Goal: Information Seeking & Learning: Check status

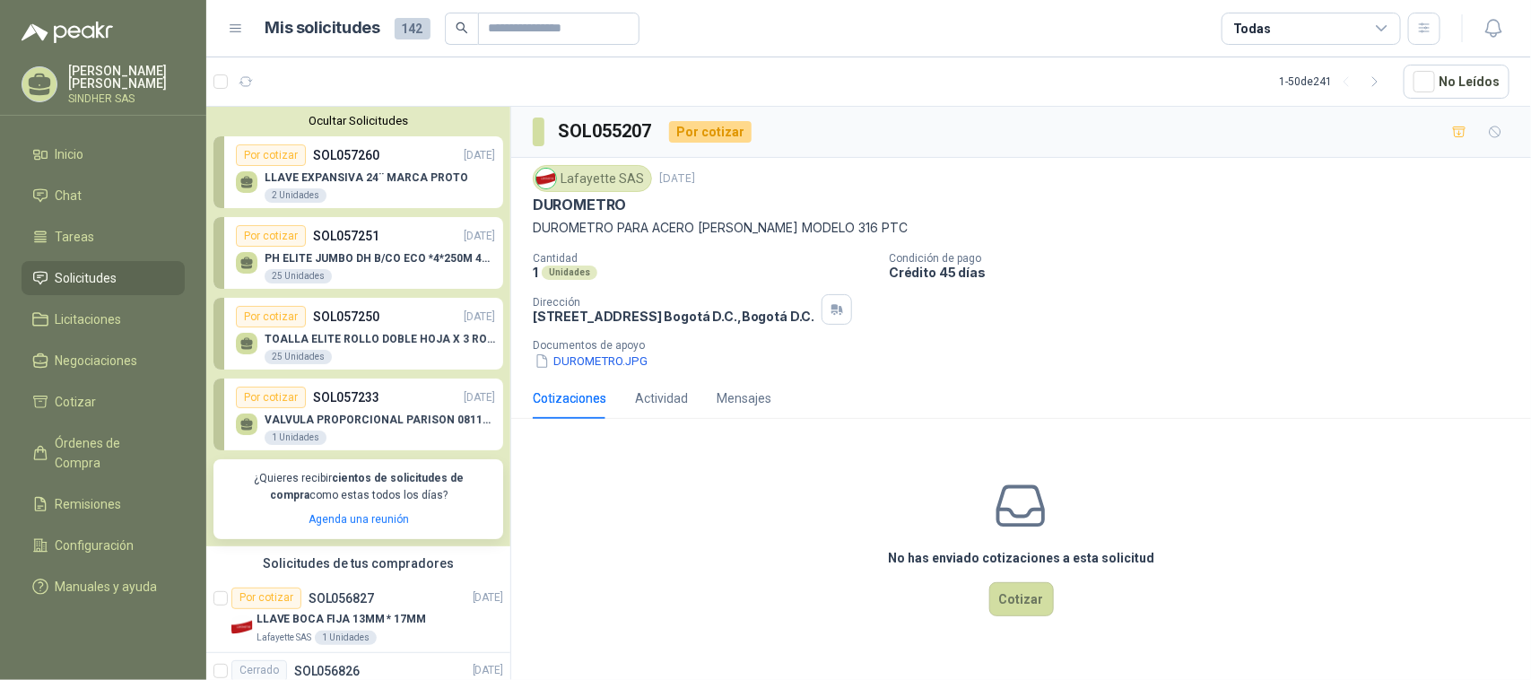
scroll to position [1535, 0]
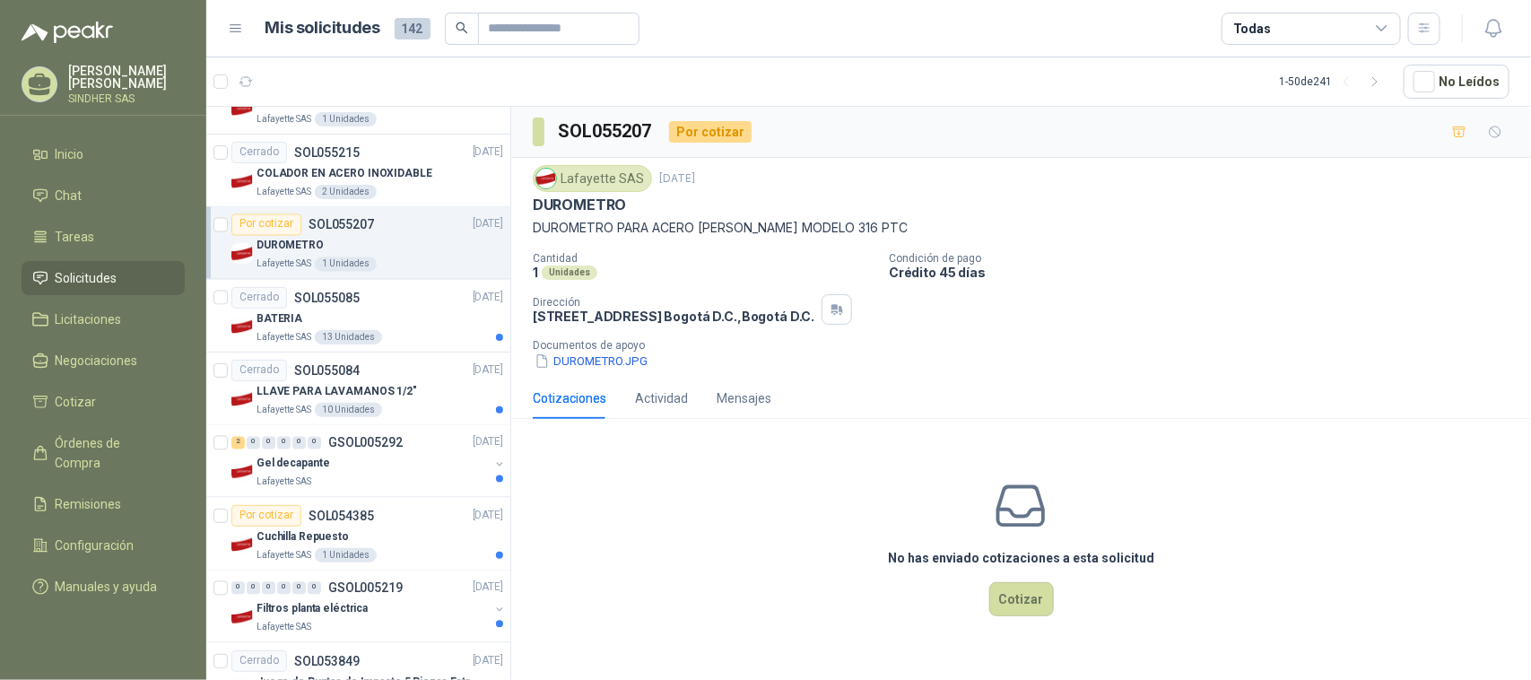
click at [108, 270] on span "Solicitudes" at bounding box center [87, 278] width 62 height 20
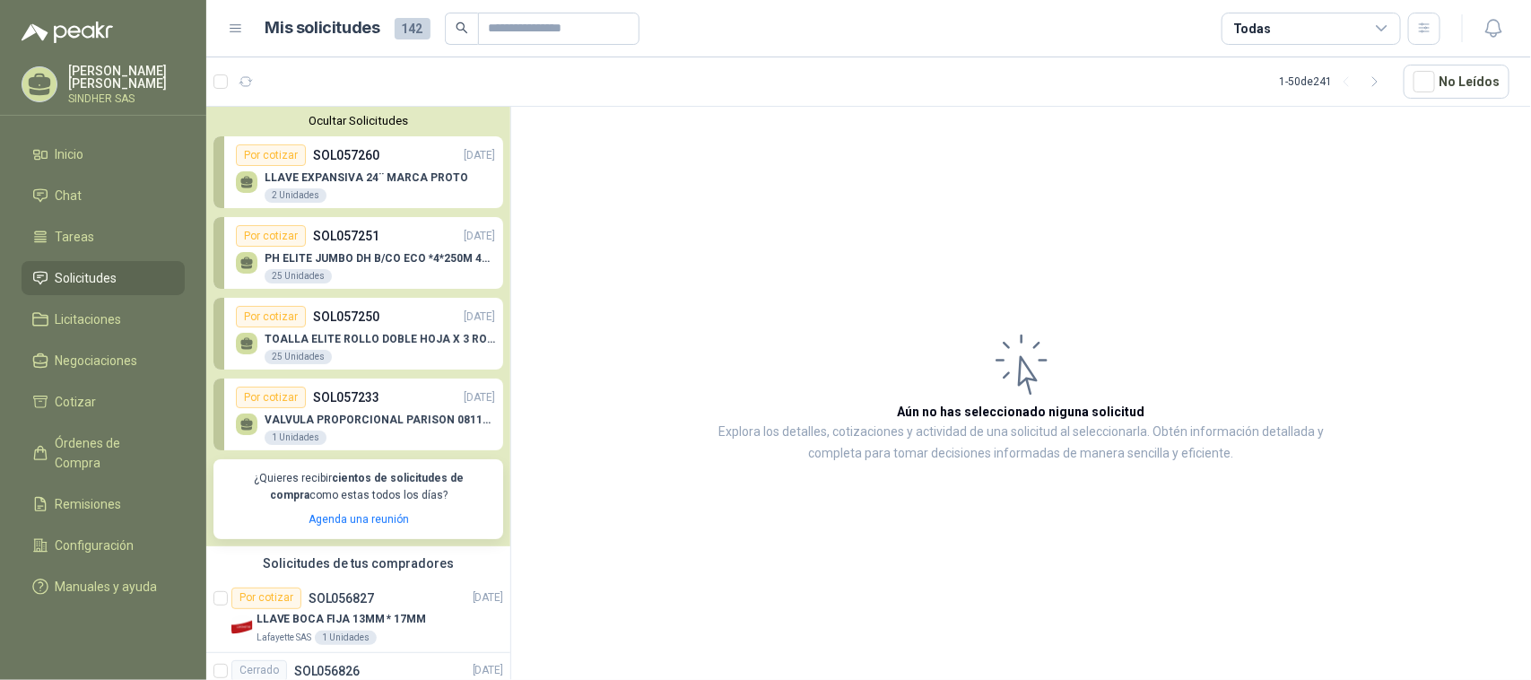
click at [261, 157] on div "Por cotizar" at bounding box center [271, 155] width 70 height 22
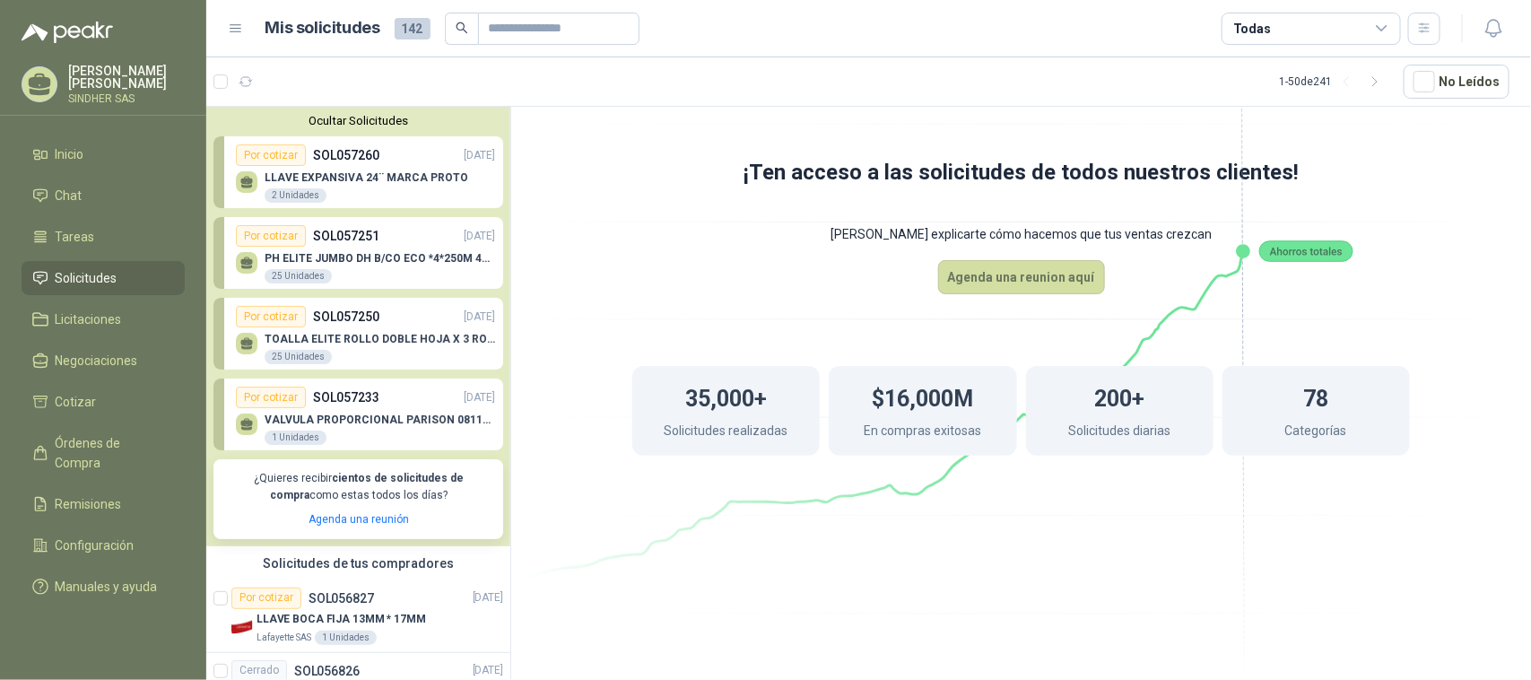
click at [342, 248] on div "PH ELITE JUMBO DH B/CO ECO *4*250M 4333 25 Unidades" at bounding box center [365, 266] width 259 height 38
click at [405, 337] on p "TOALLA ELITE ROLLO DOBLE HOJA X 3 ROLLOS" at bounding box center [380, 339] width 230 height 13
click at [247, 82] on icon "button" at bounding box center [246, 81] width 15 height 15
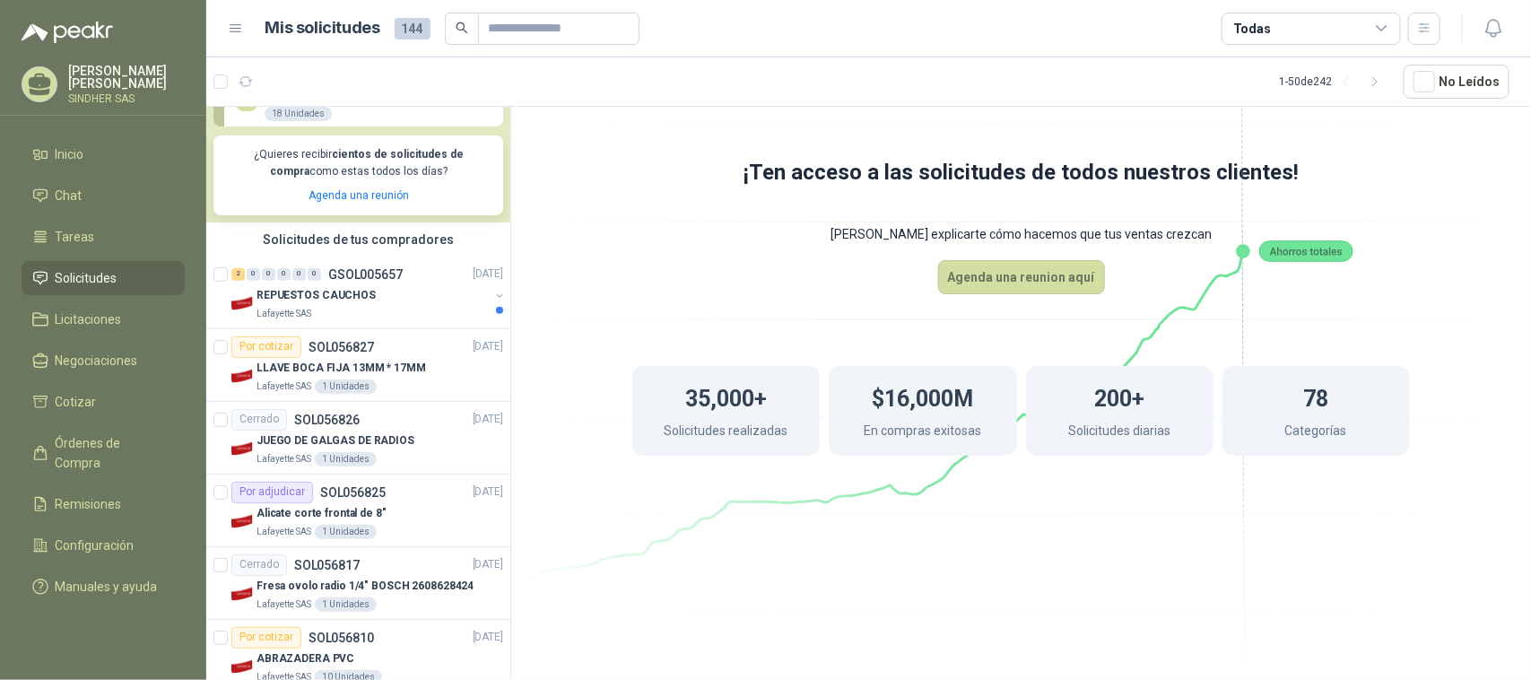
scroll to position [336, 0]
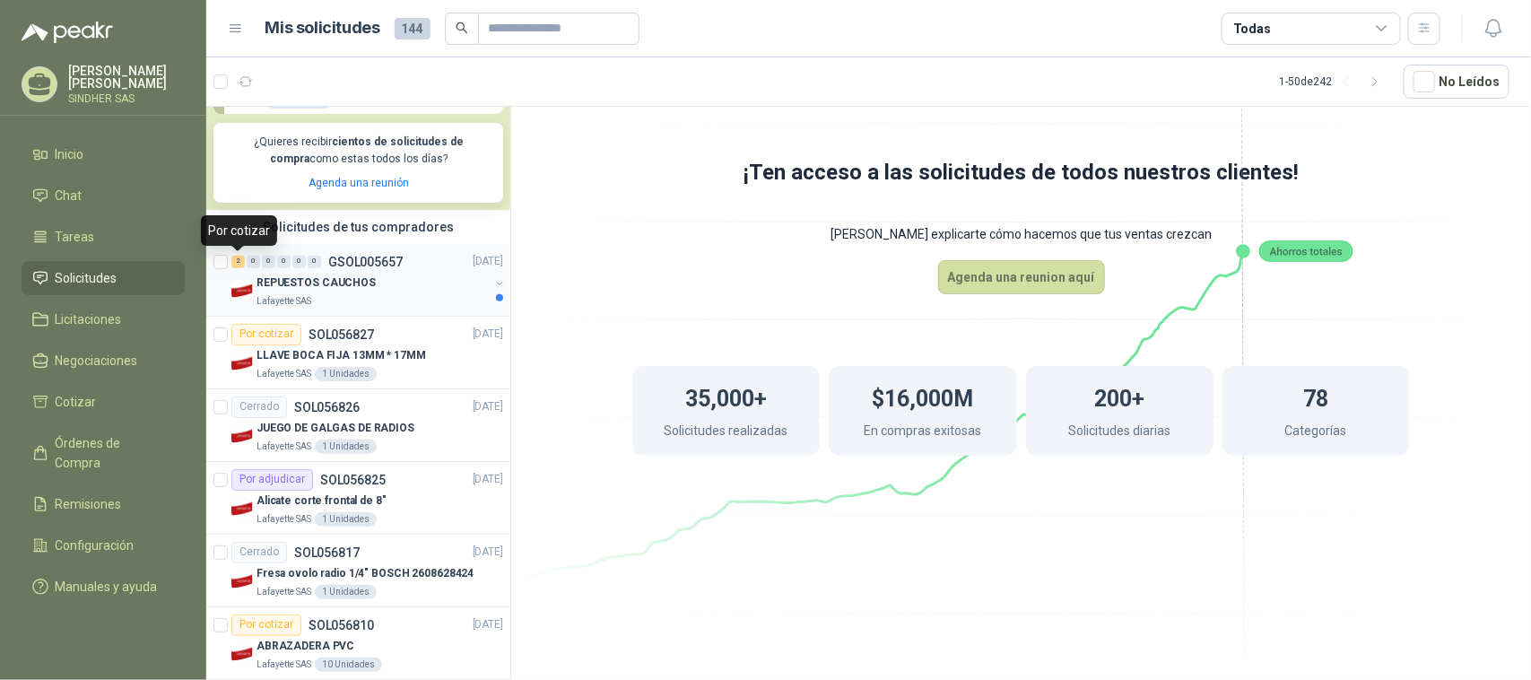
click at [239, 267] on div "2" at bounding box center [237, 262] width 13 height 13
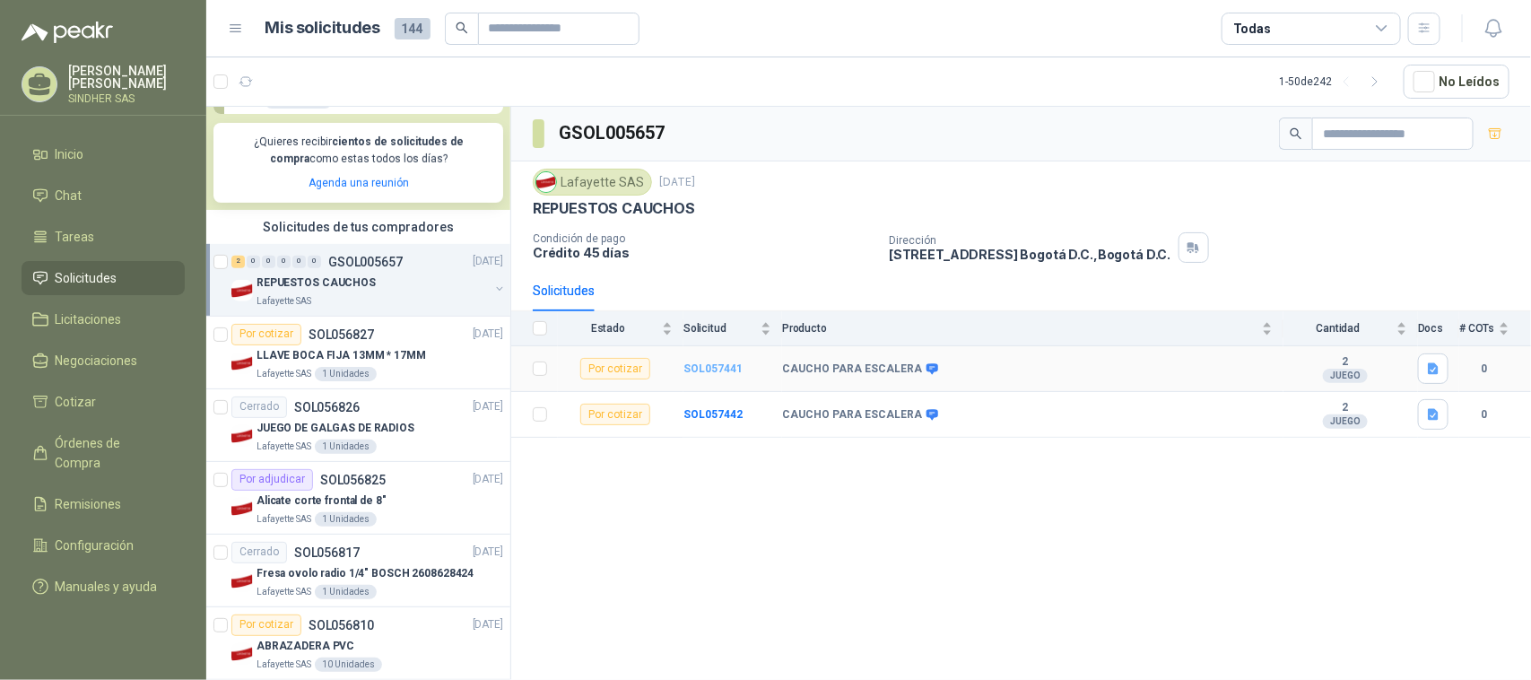
click at [711, 370] on b "SOL057441" at bounding box center [712, 368] width 59 height 13
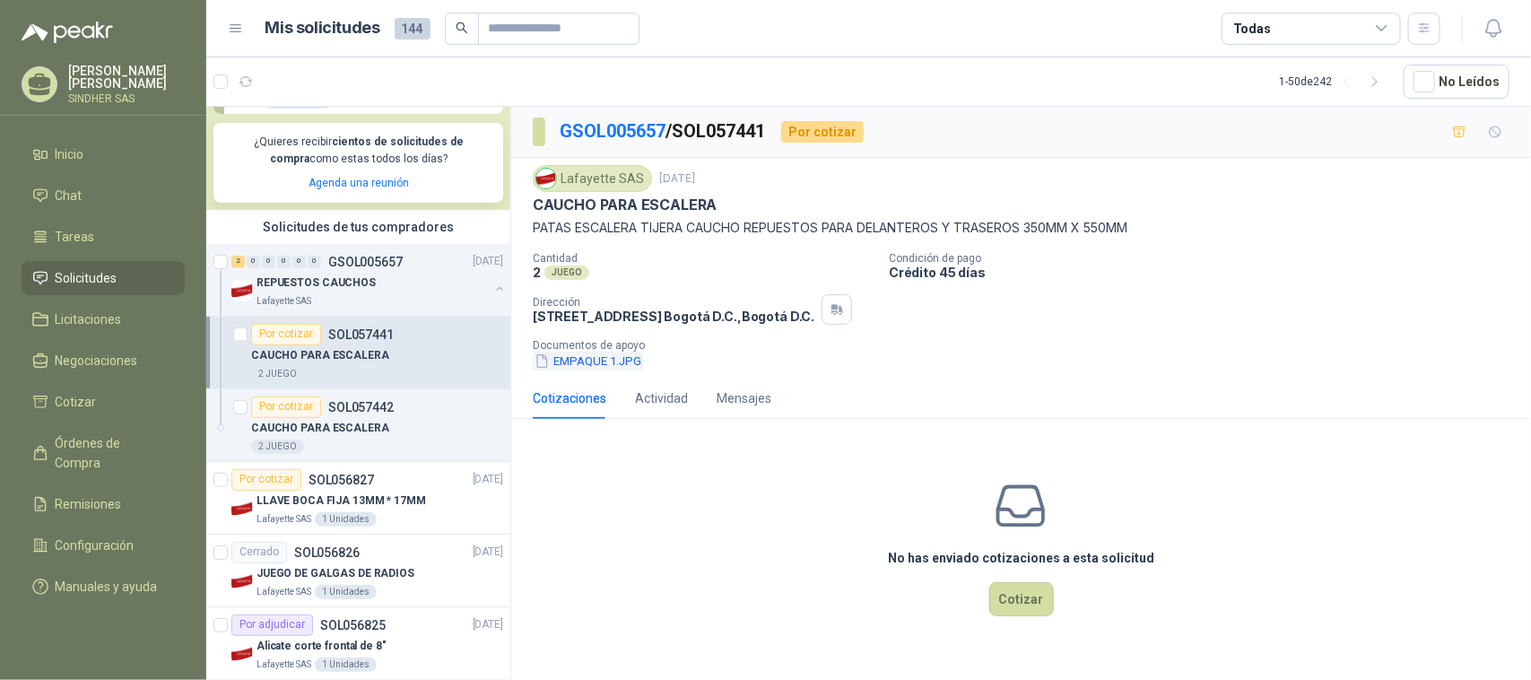
click at [607, 363] on button "EMPAQUE 1.JPG" at bounding box center [588, 361] width 110 height 19
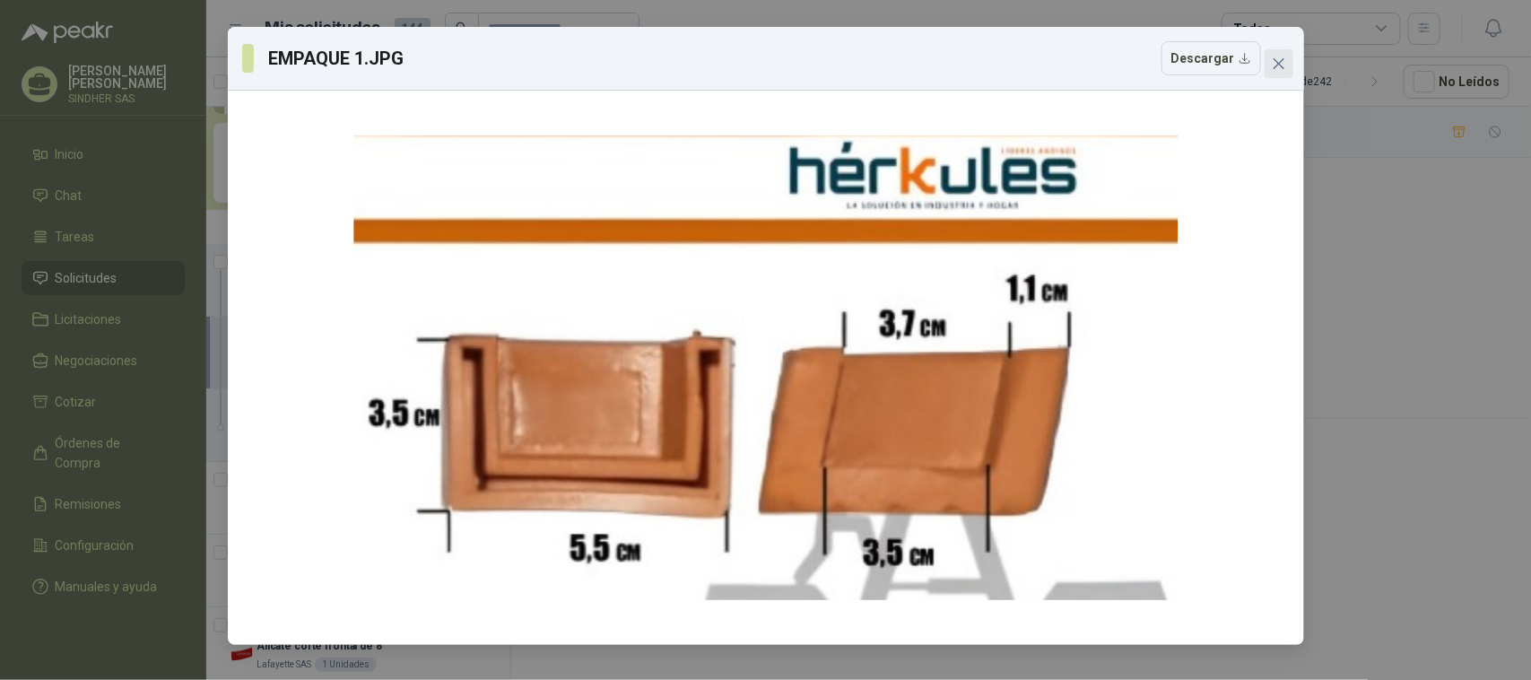
click at [1281, 69] on icon "close" at bounding box center [1279, 63] width 14 height 14
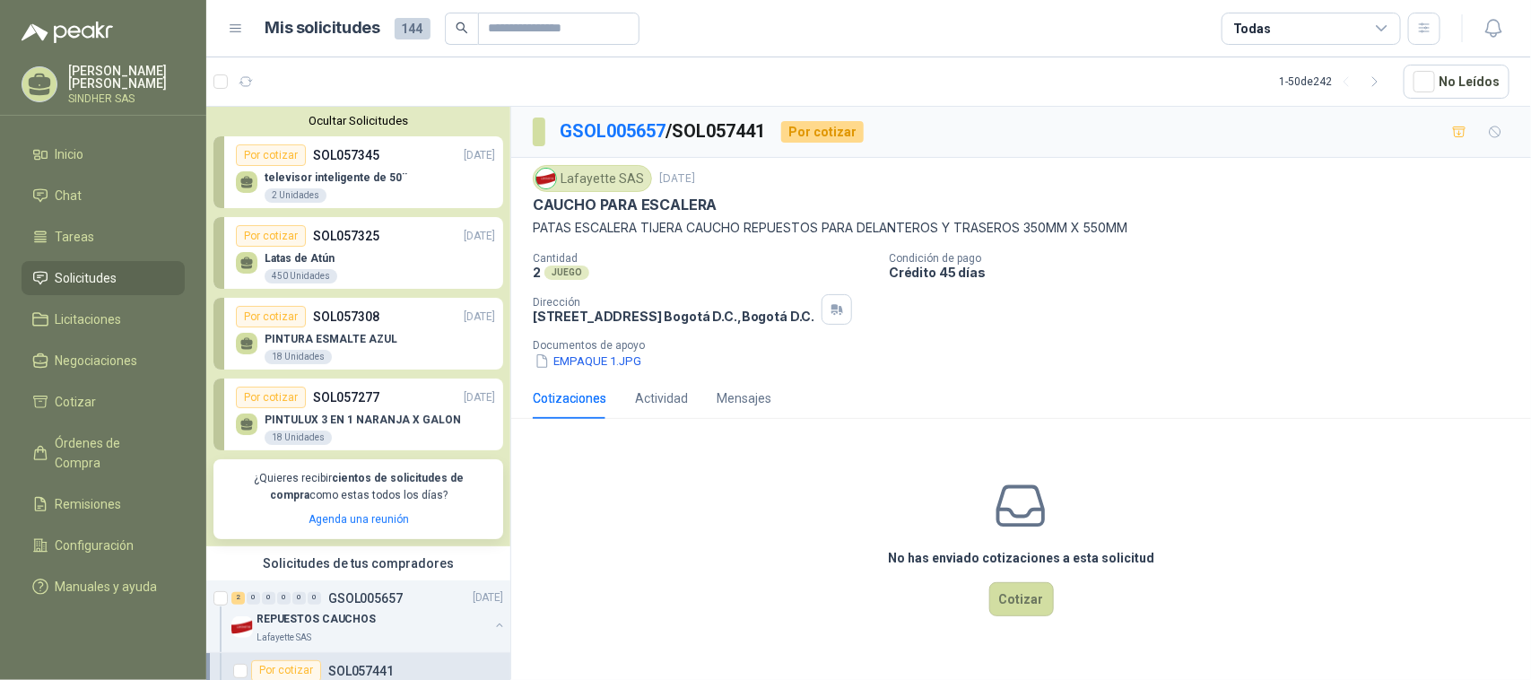
scroll to position [112, 0]
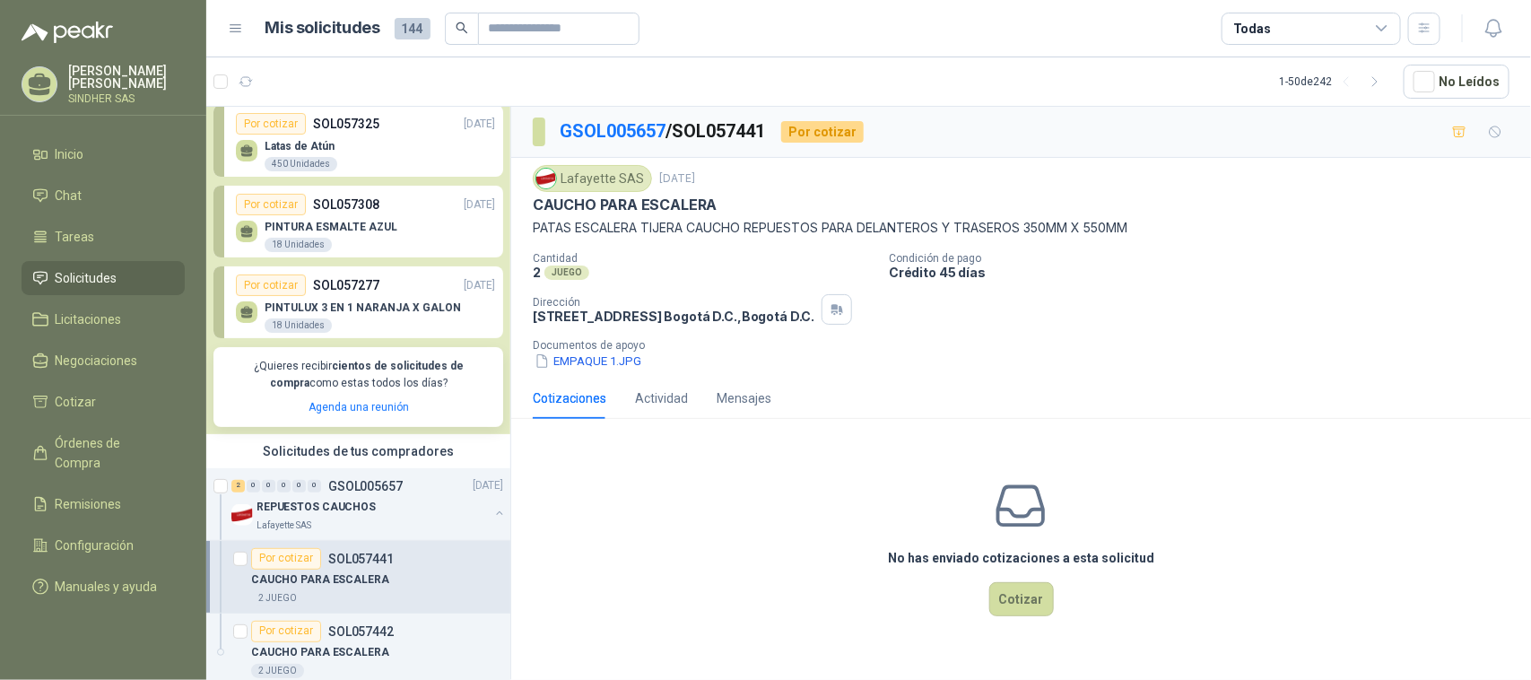
click at [373, 314] on p "PINTULUX 3 EN 1 NARANJA X GALON" at bounding box center [363, 307] width 196 height 13
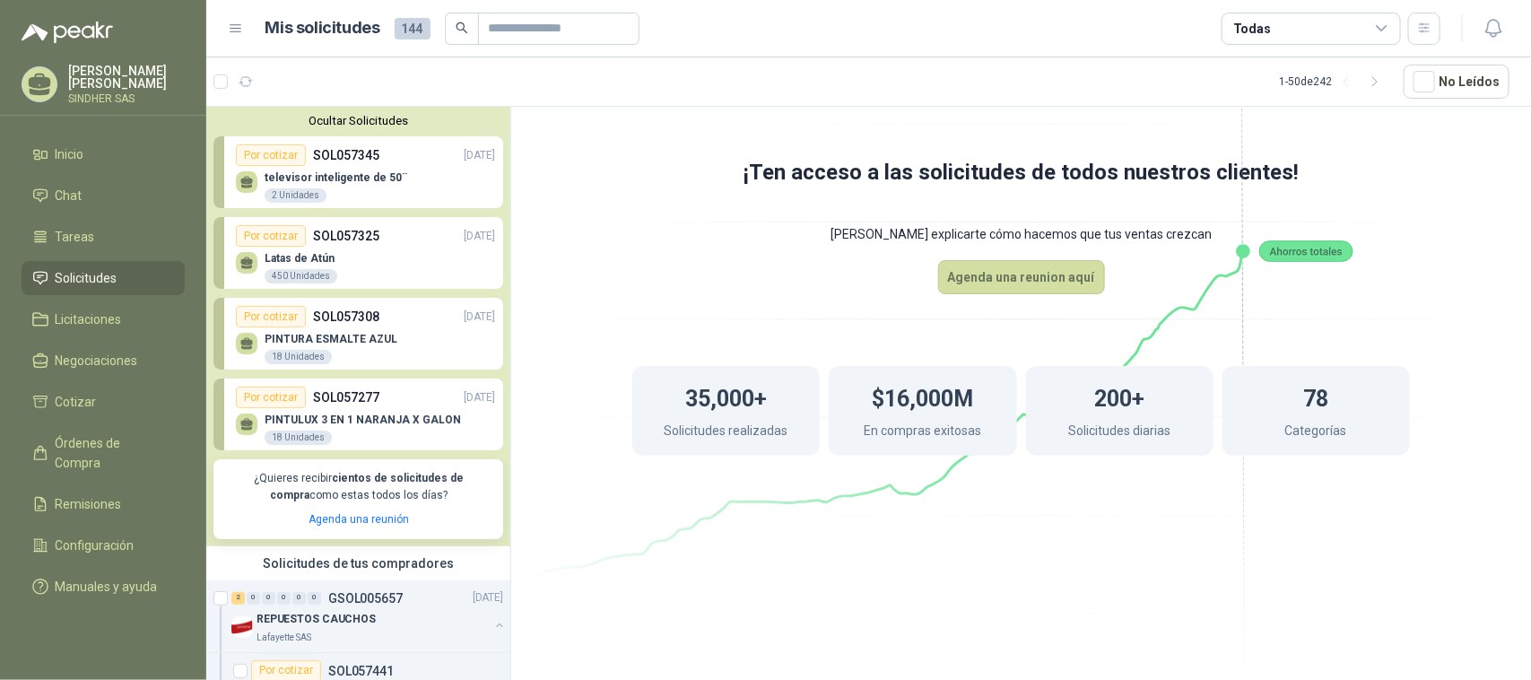
click at [97, 271] on span "Solicitudes" at bounding box center [87, 278] width 62 height 20
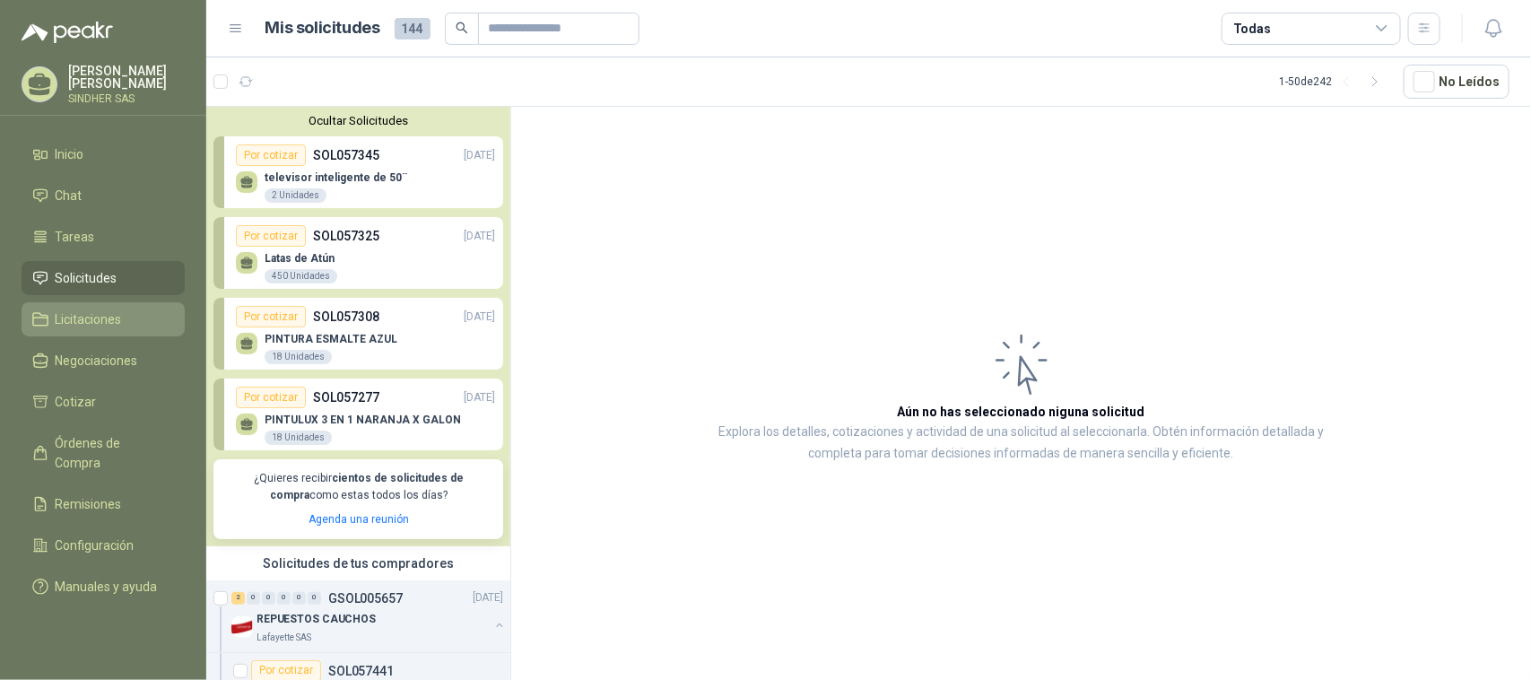
click at [113, 324] on span "Licitaciones" at bounding box center [89, 319] width 66 height 20
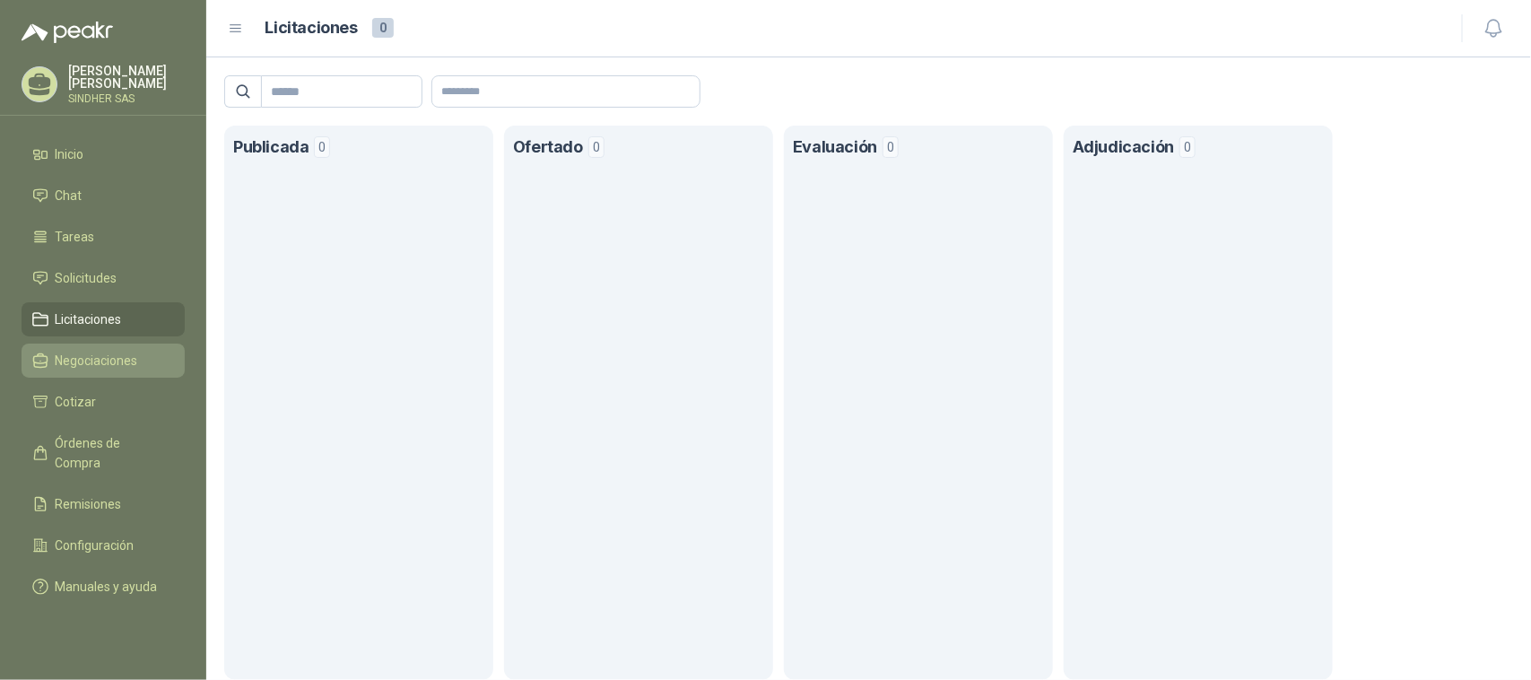
click at [119, 357] on span "Negociaciones" at bounding box center [97, 361] width 82 height 20
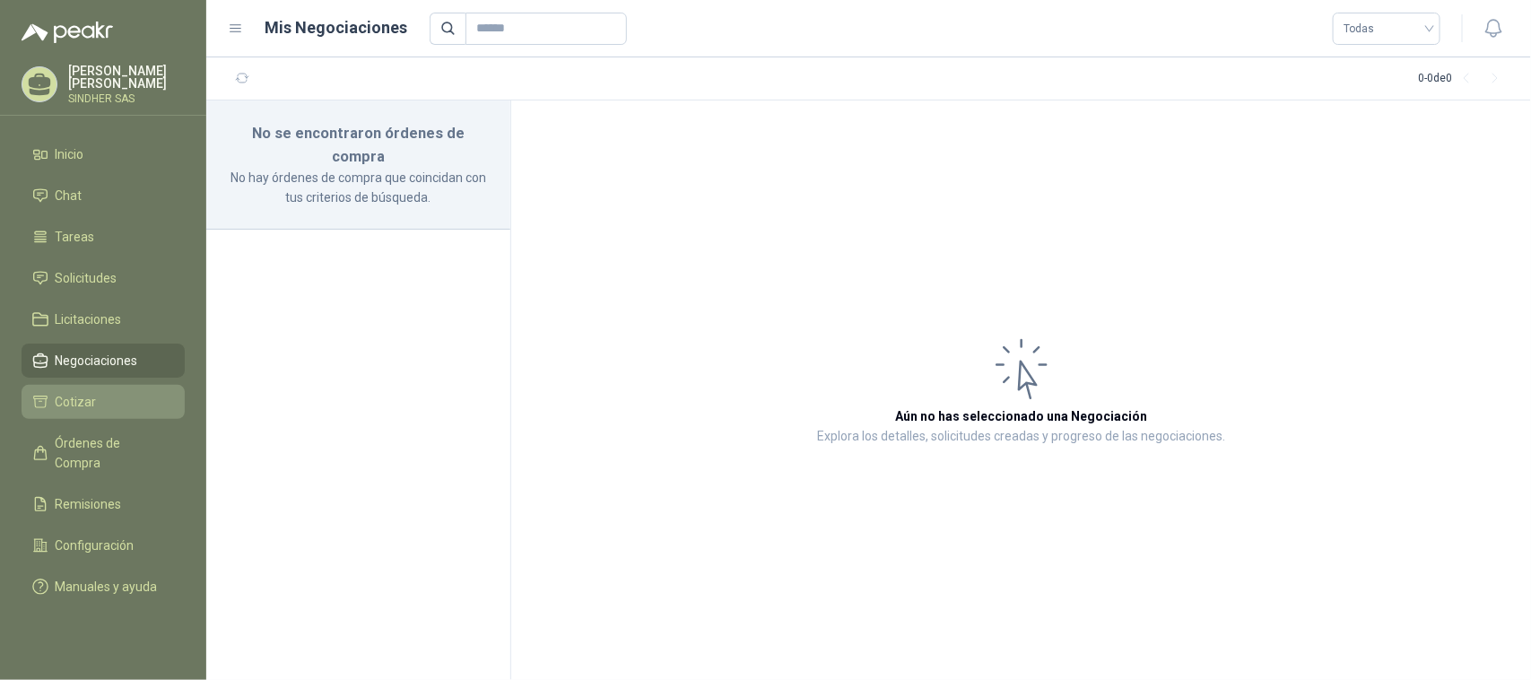
click at [119, 390] on link "Cotizar" at bounding box center [103, 402] width 163 height 34
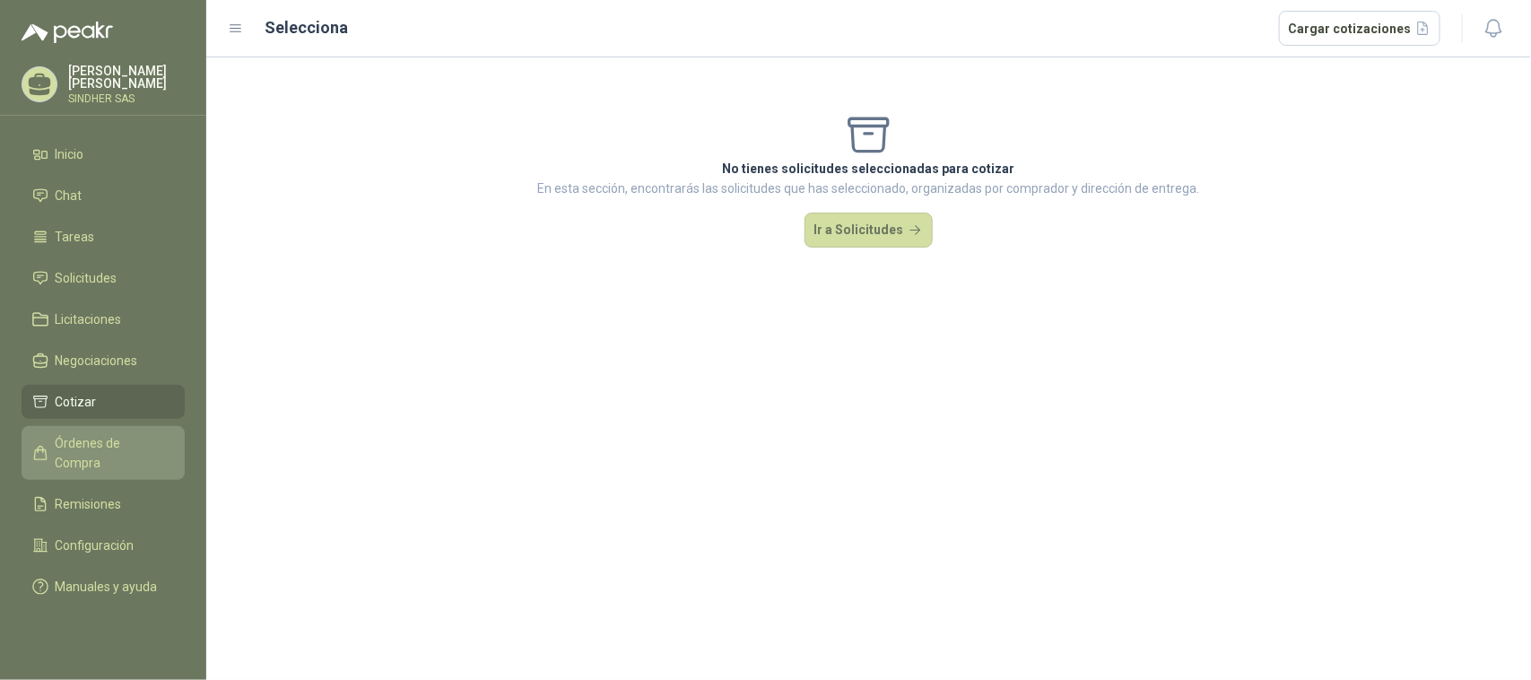
click at [110, 439] on span "Órdenes de Compra" at bounding box center [112, 452] width 112 height 39
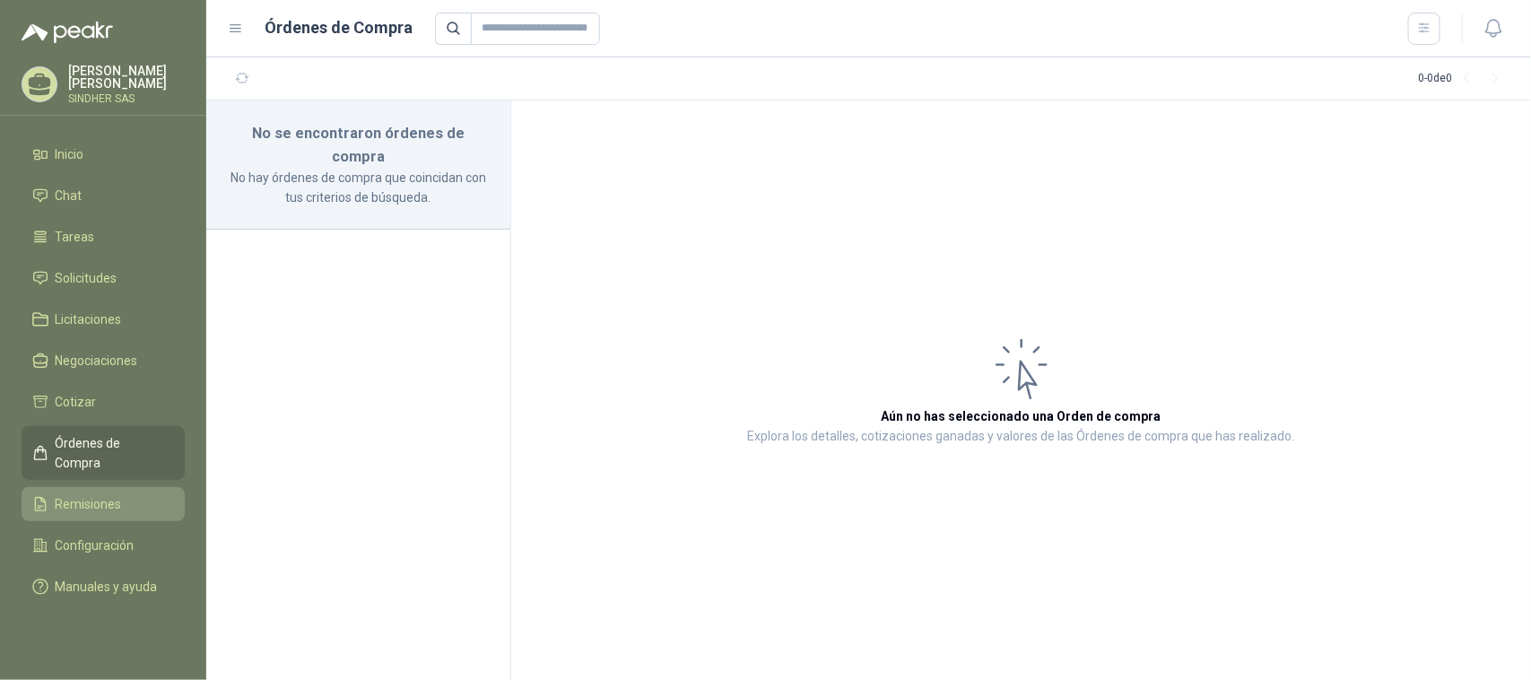
click at [112, 494] on span "Remisiones" at bounding box center [89, 504] width 66 height 20
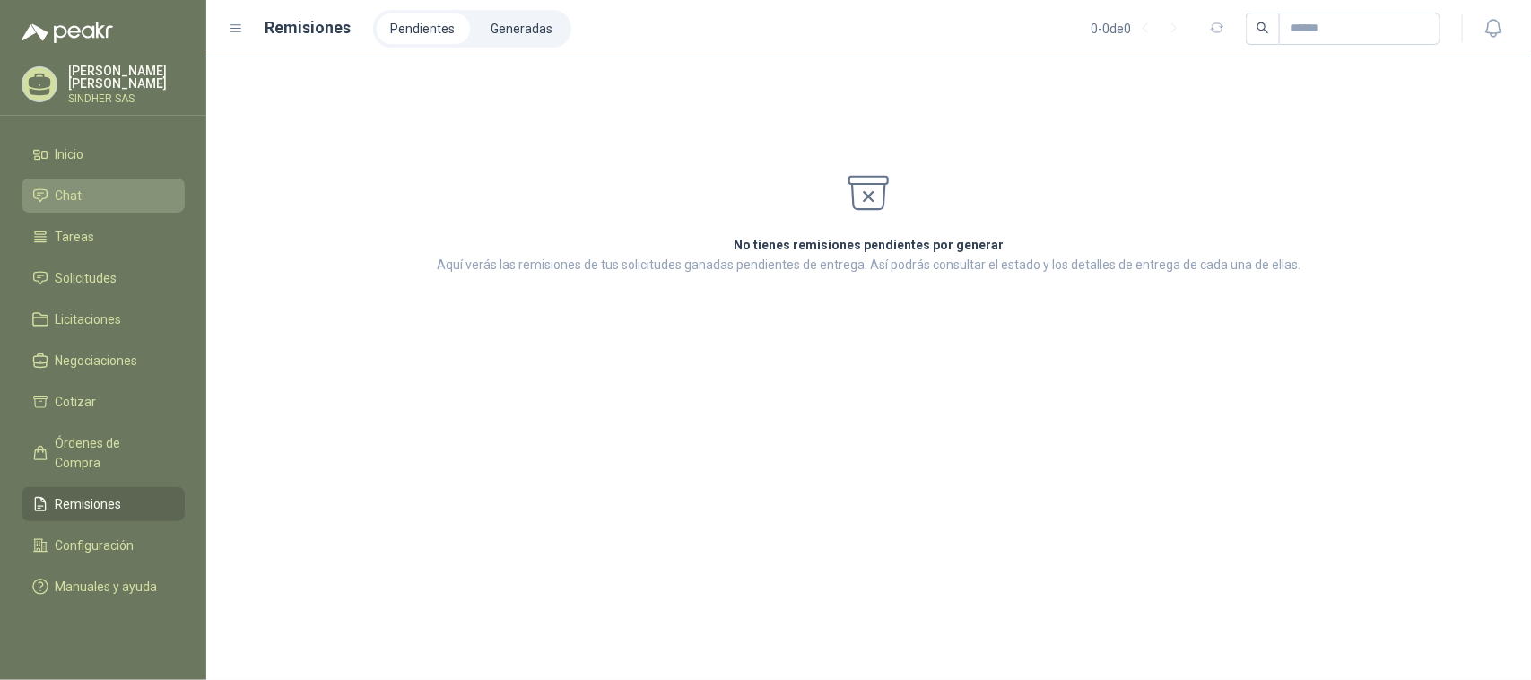
click at [96, 204] on li "Chat" at bounding box center [103, 196] width 142 height 20
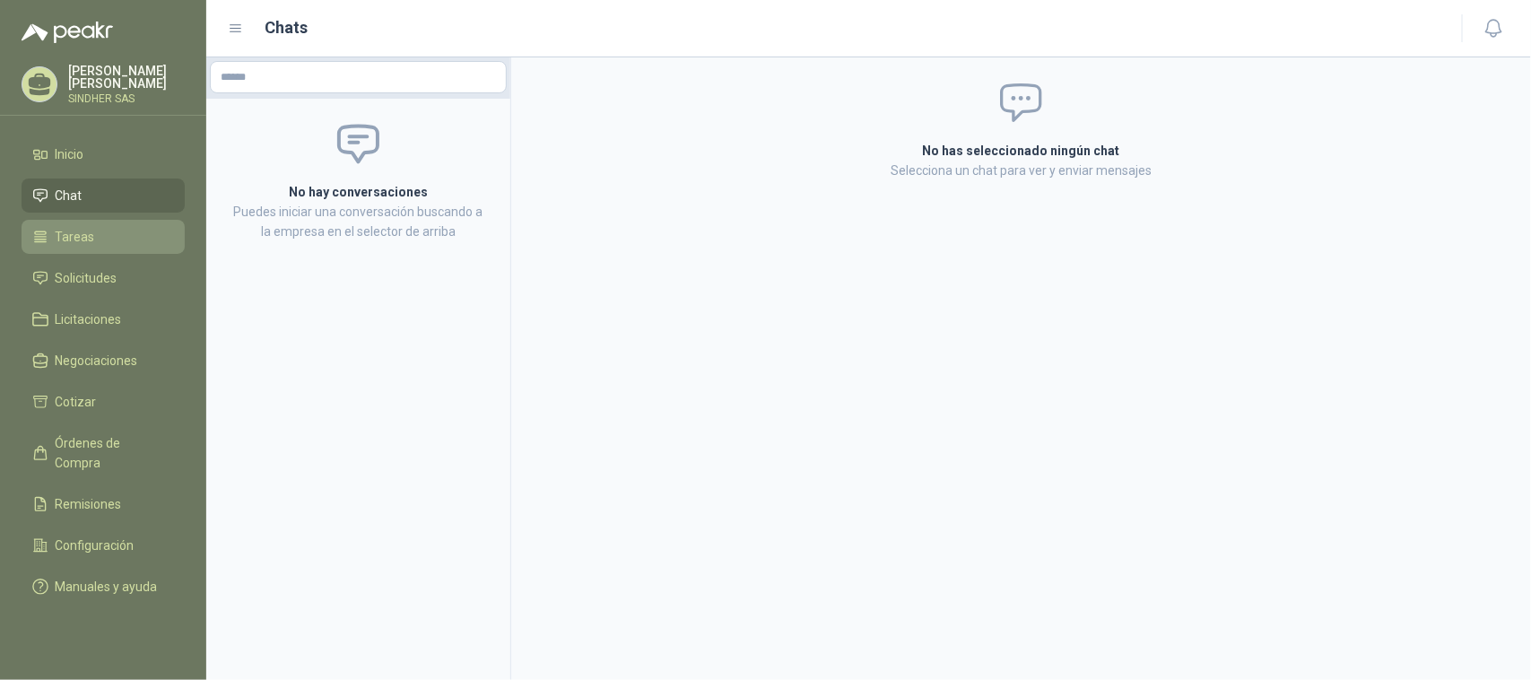
click at [91, 234] on span "Tareas" at bounding box center [75, 237] width 39 height 20
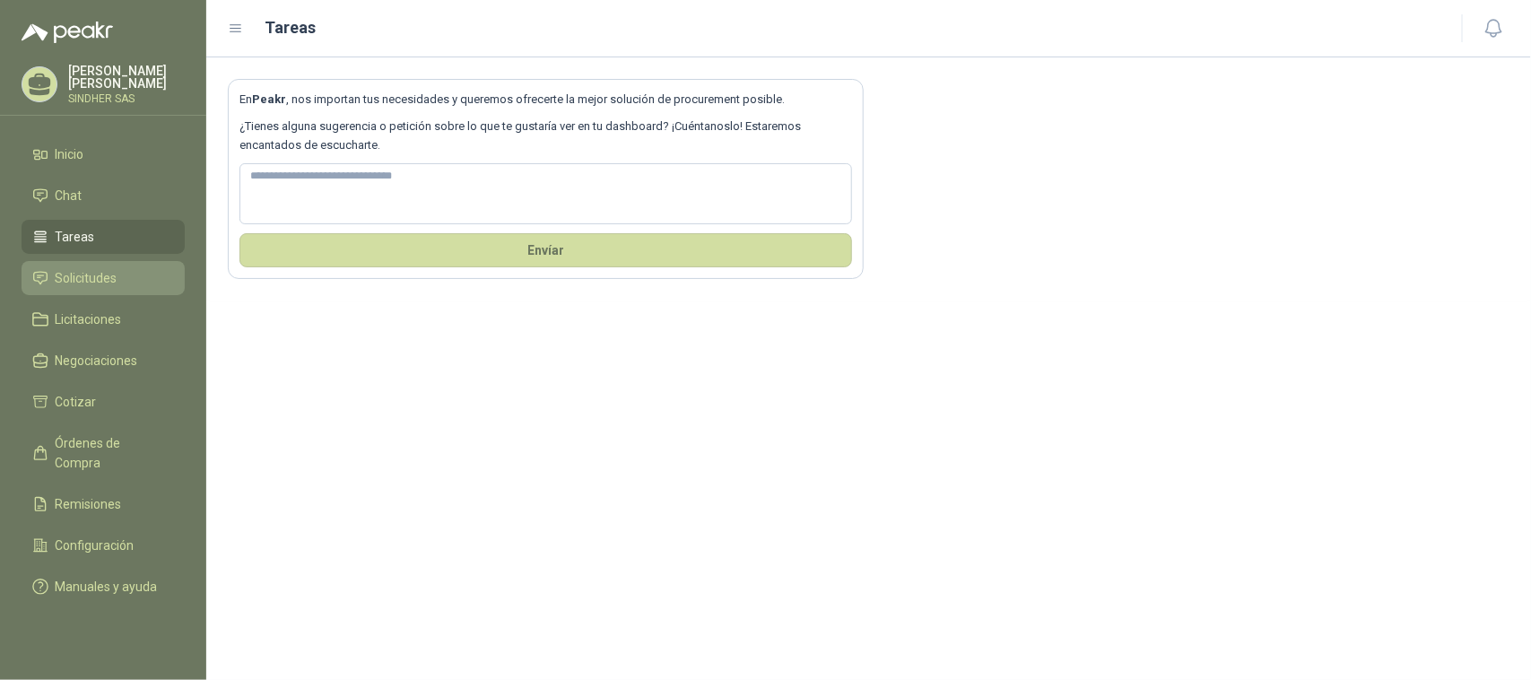
click at [94, 275] on span "Solicitudes" at bounding box center [87, 278] width 62 height 20
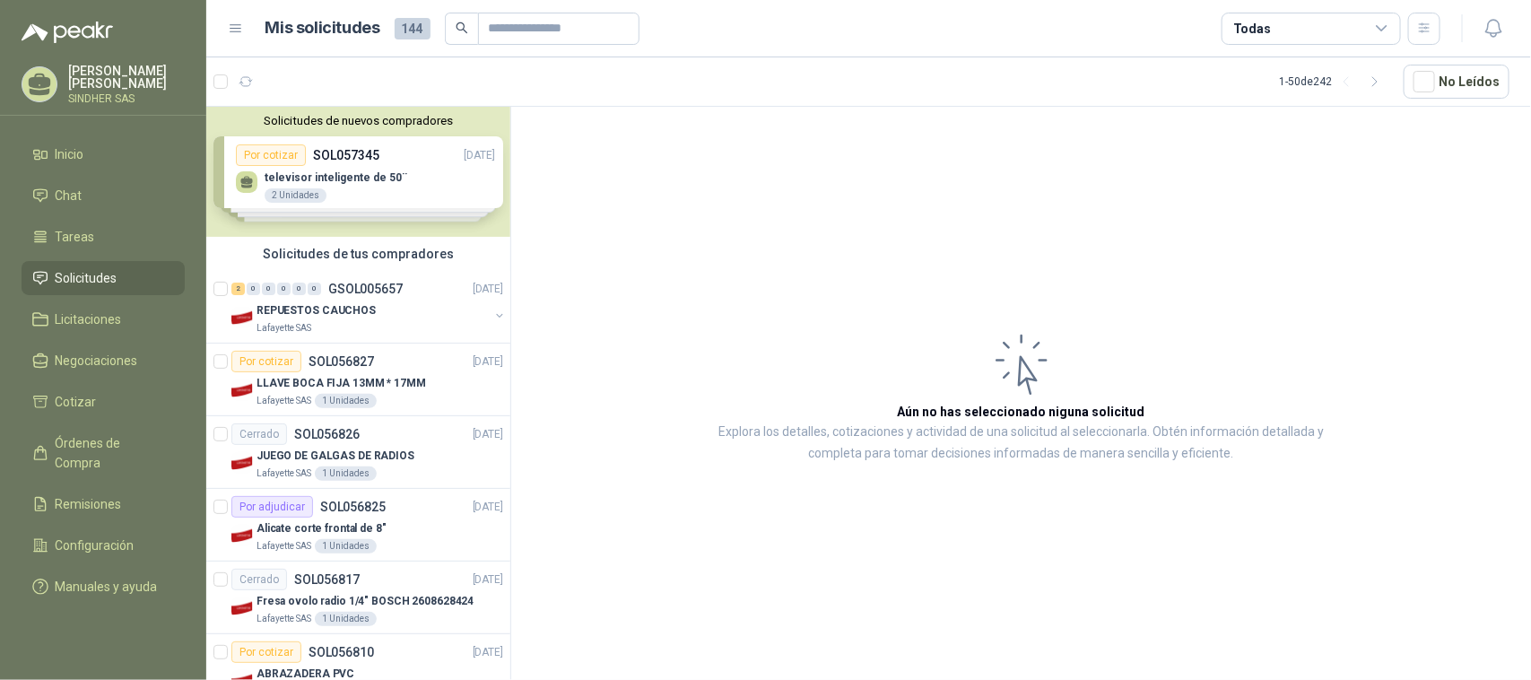
click at [333, 155] on div "Solicitudes de nuevos compradores Por cotizar SOL057345 [DATE] televisor inteli…" at bounding box center [358, 172] width 304 height 130
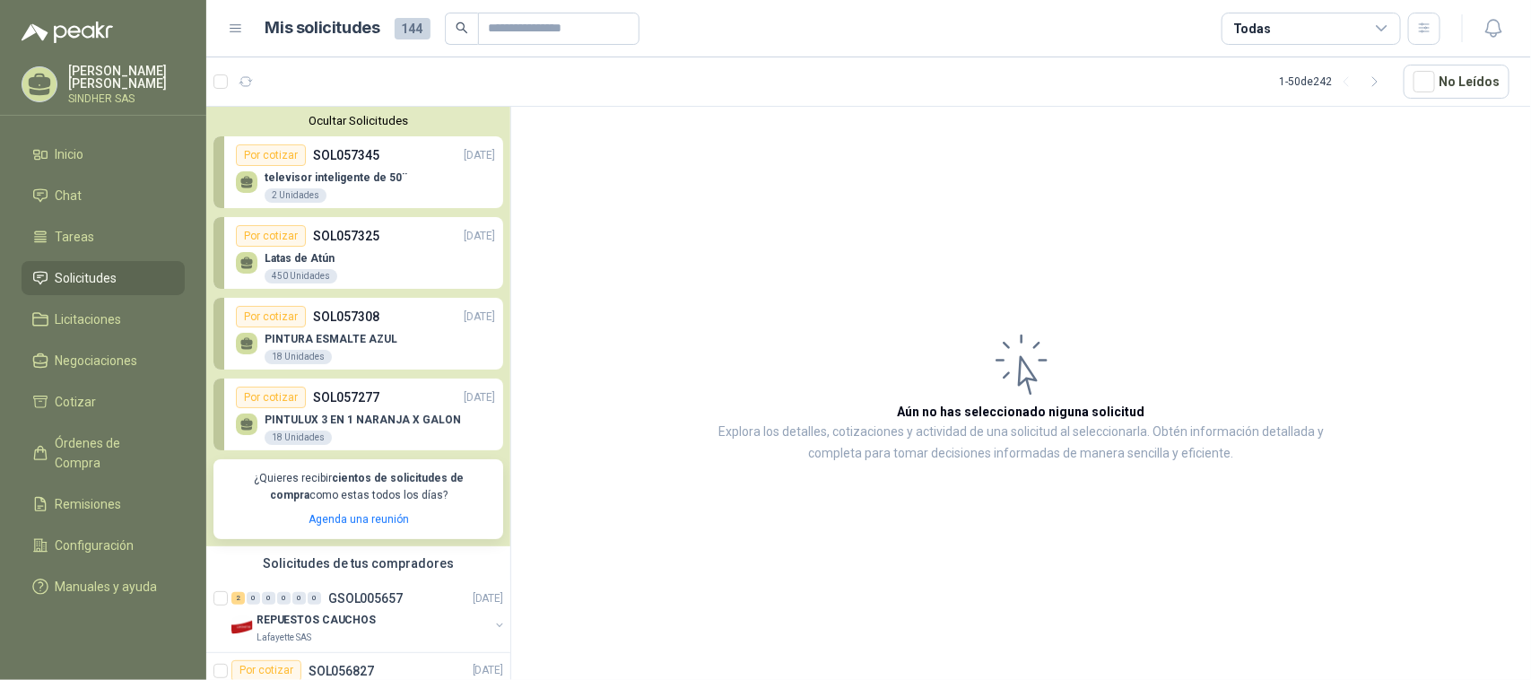
click at [275, 153] on div "Por cotizar" at bounding box center [271, 155] width 70 height 22
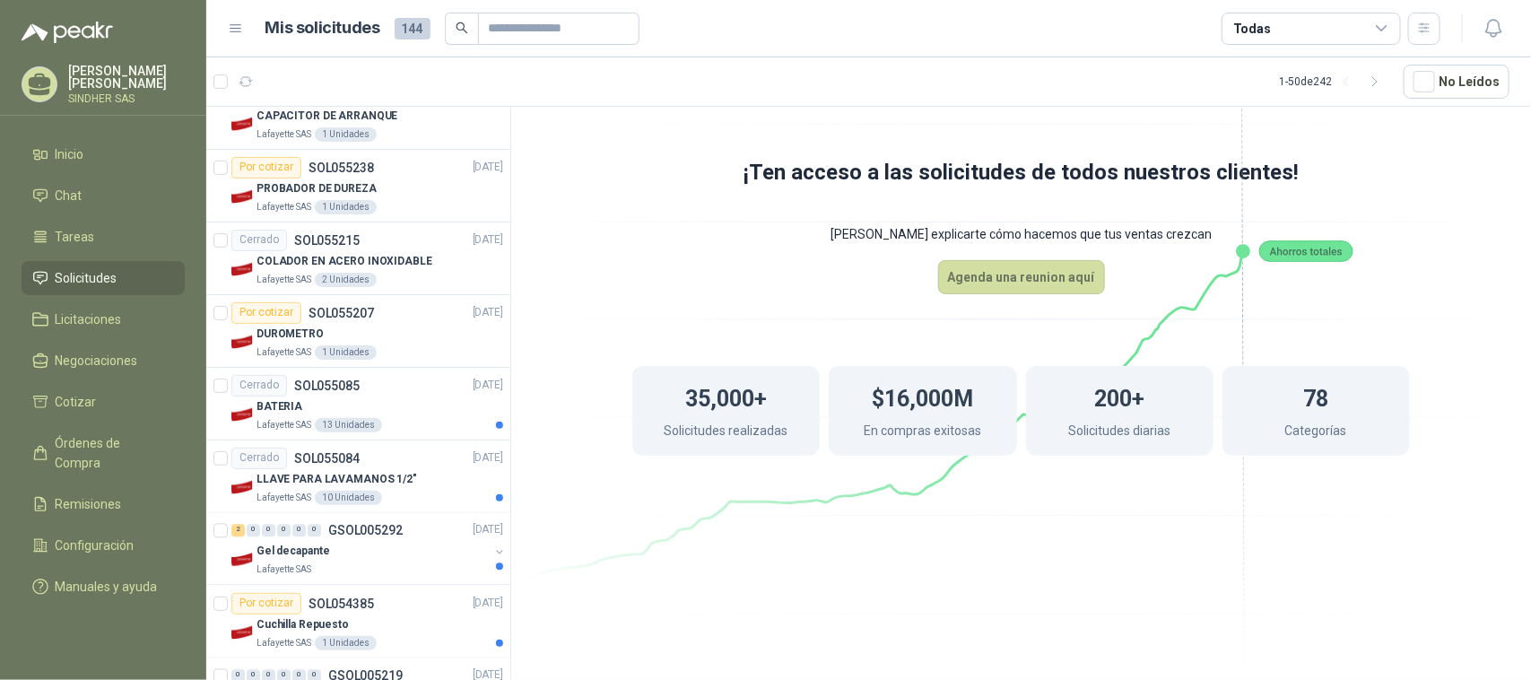
scroll to position [1704, 0]
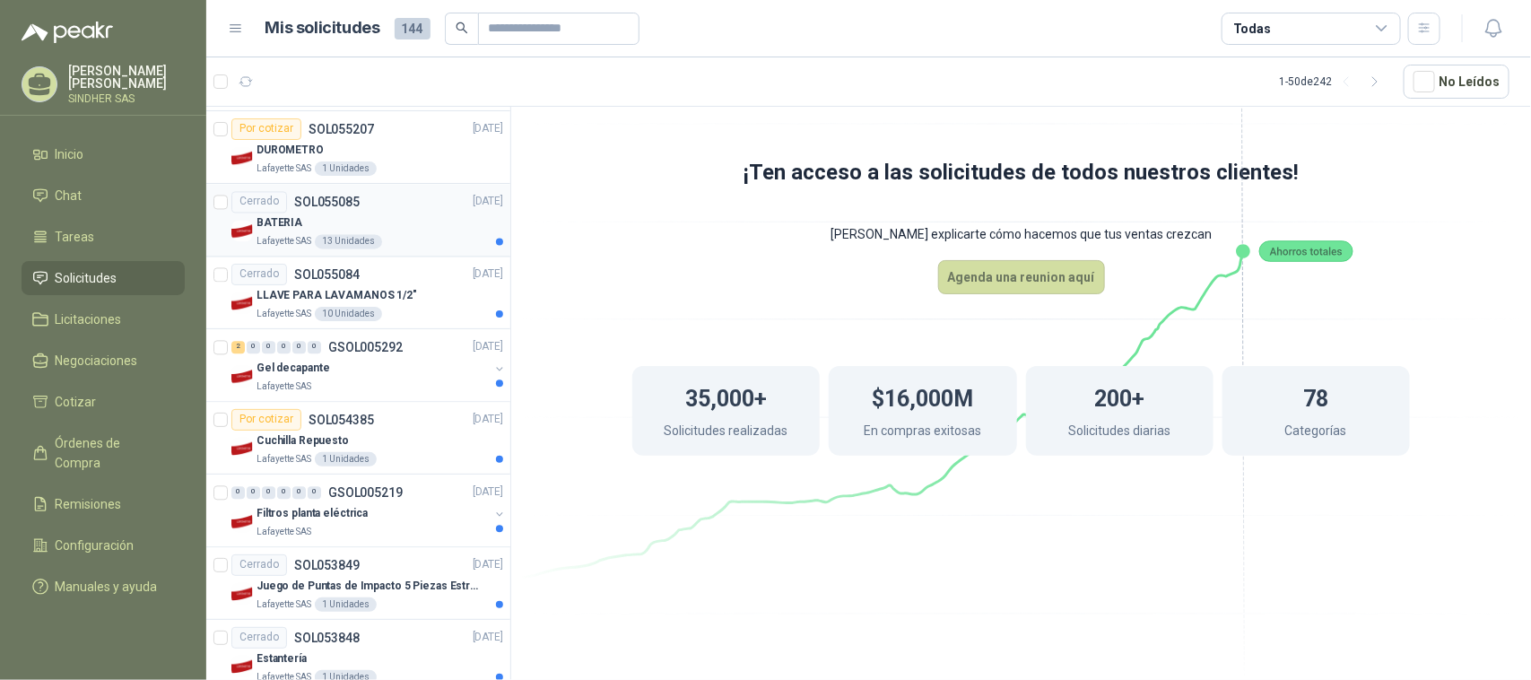
click at [427, 247] on div "Lafayette SAS 13 Unidades" at bounding box center [379, 241] width 247 height 14
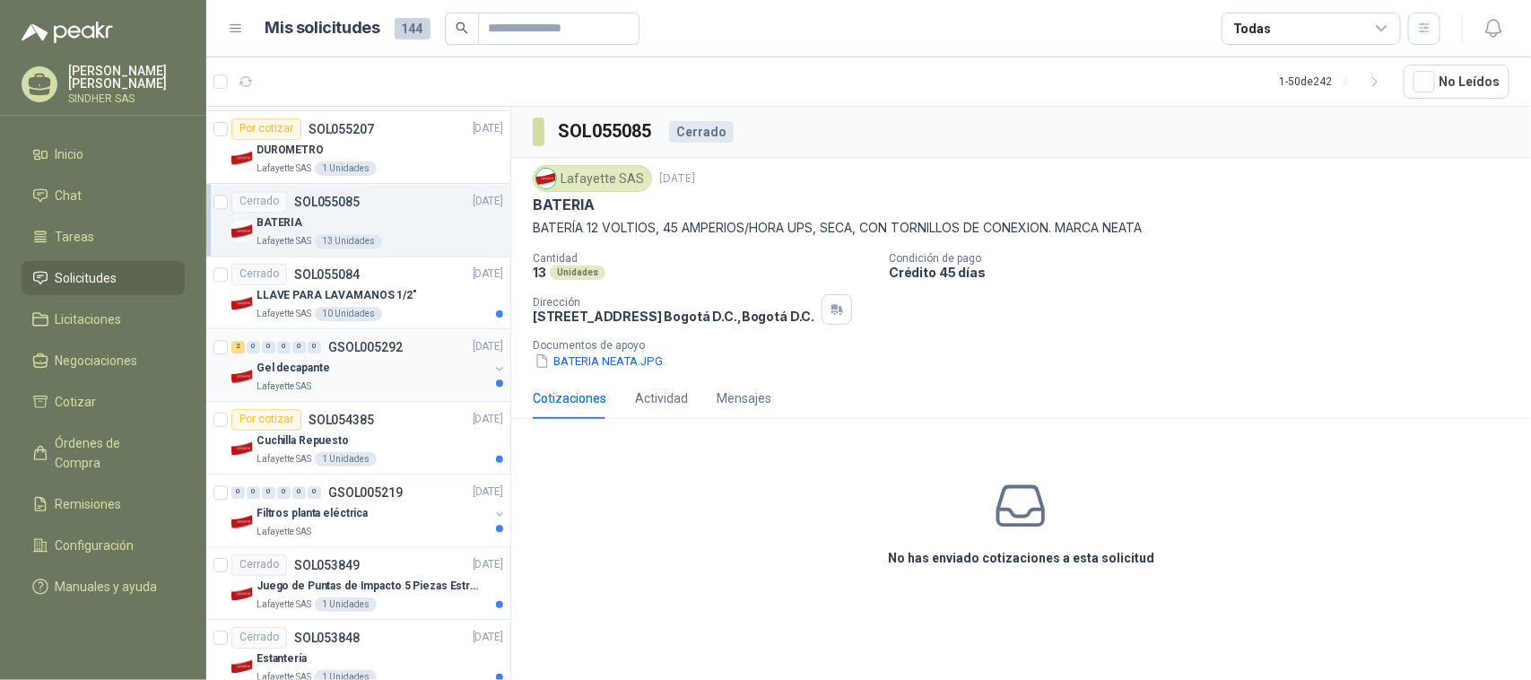
click at [441, 386] on div "Lafayette SAS" at bounding box center [372, 386] width 232 height 14
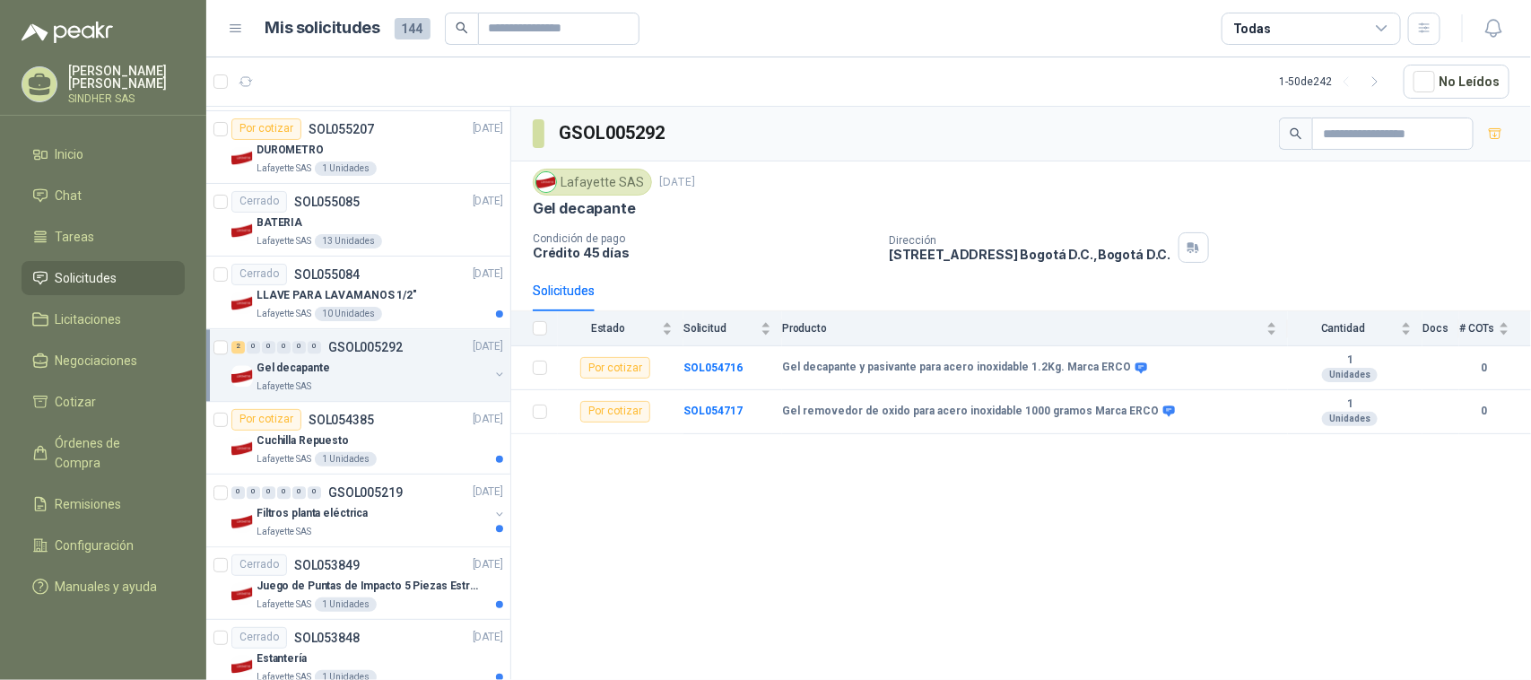
click at [589, 482] on div "GSOL005292 Lafayette SAS [DATE] Gel decapante Condición de pago Crédito 45 días…" at bounding box center [1021, 396] width 1020 height 579
click at [439, 300] on div "LLAVE PARA LAVAMANOS 1/2"" at bounding box center [379, 296] width 247 height 22
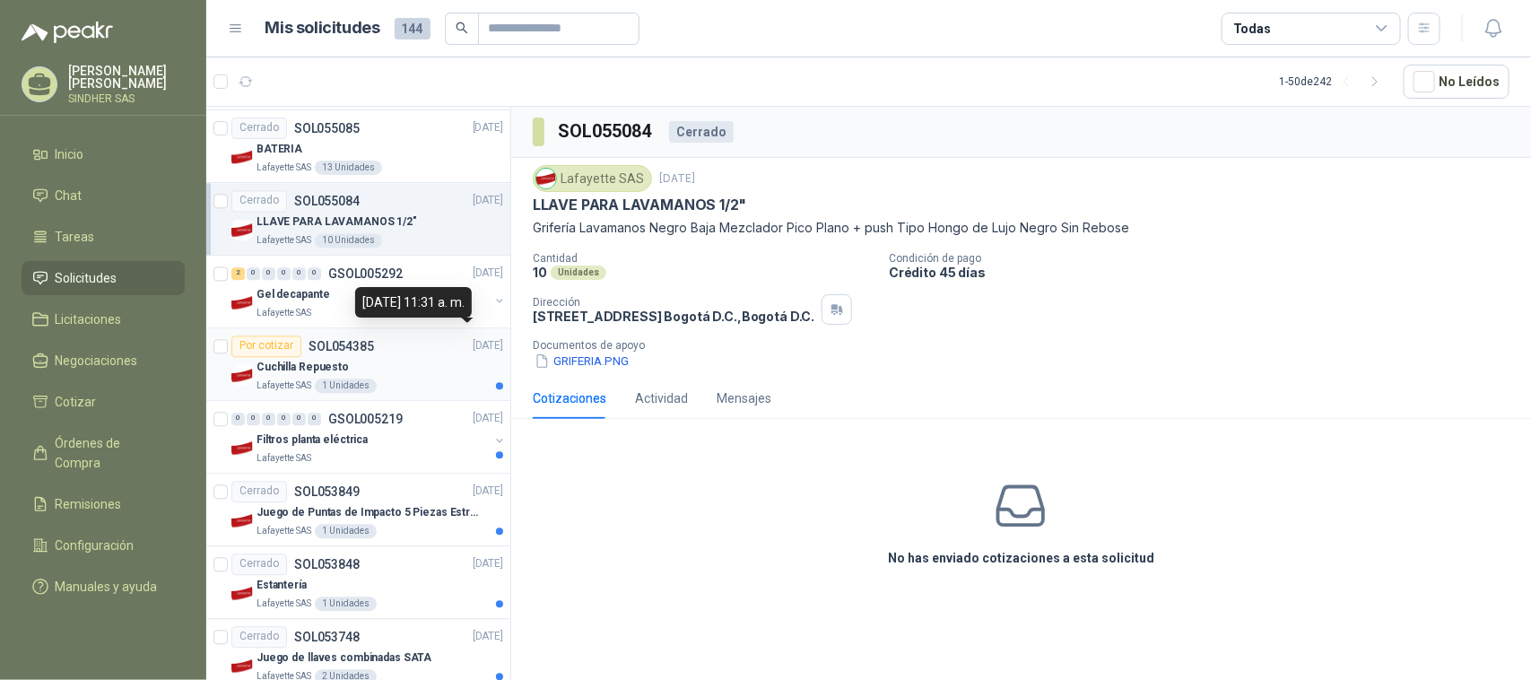
scroll to position [1816, 0]
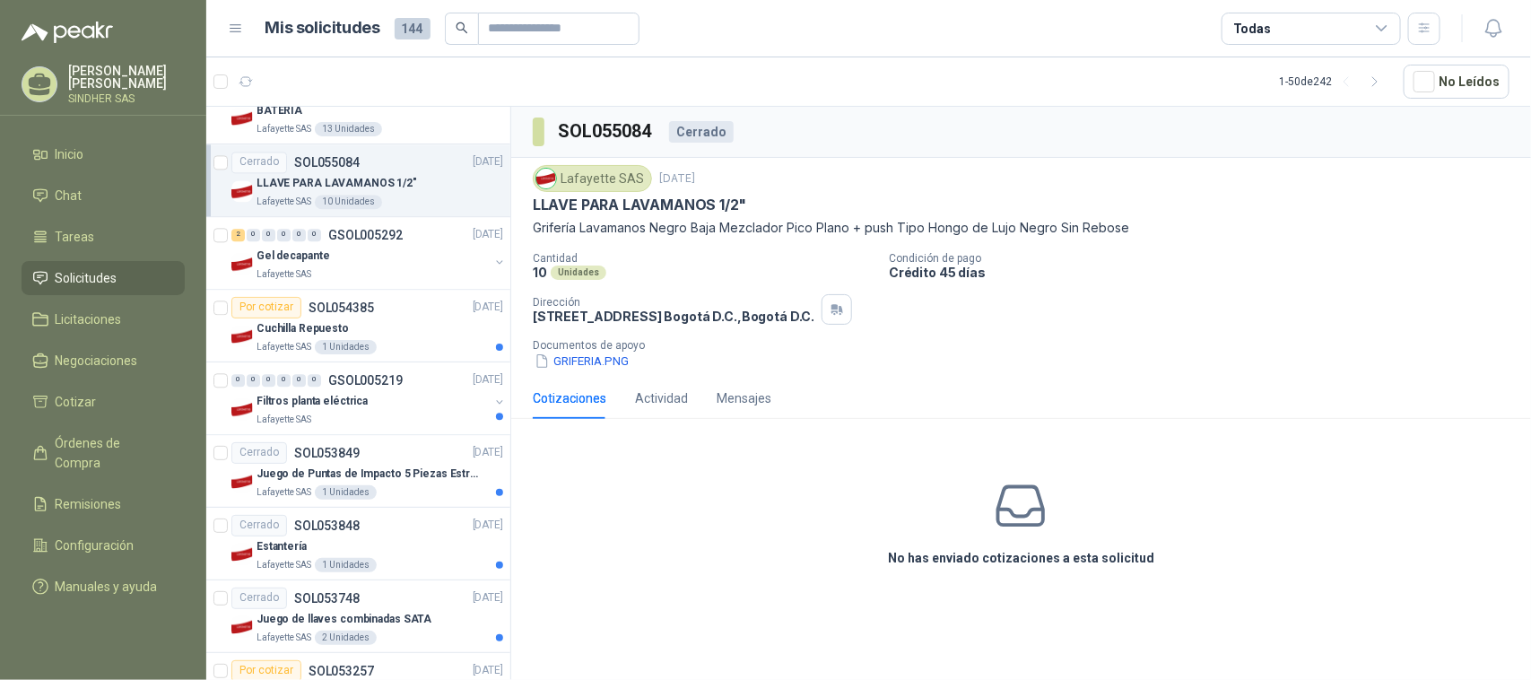
click at [686, 511] on div "No has enviado cotizaciones a esta solicitud" at bounding box center [1021, 523] width 1020 height 180
